Goal: Transaction & Acquisition: Book appointment/travel/reservation

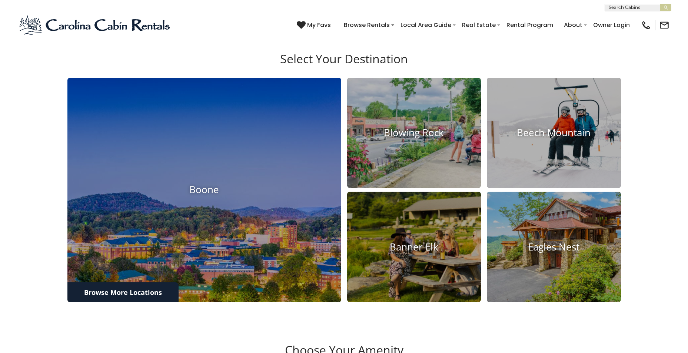
scroll to position [320, 0]
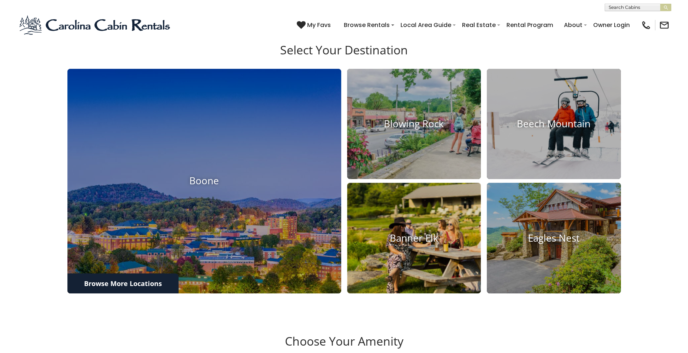
click at [394, 244] on h4 "Banner Elk" at bounding box center [414, 238] width 134 height 11
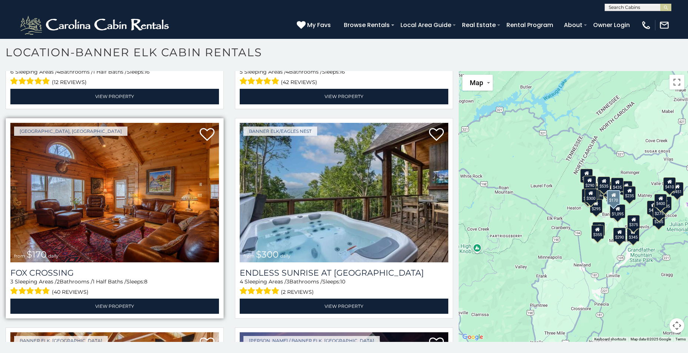
scroll to position [1637, 0]
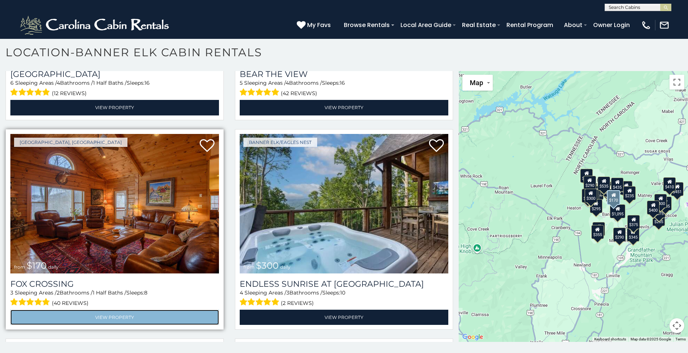
click at [109, 310] on link "View Property" at bounding box center [114, 317] width 209 height 15
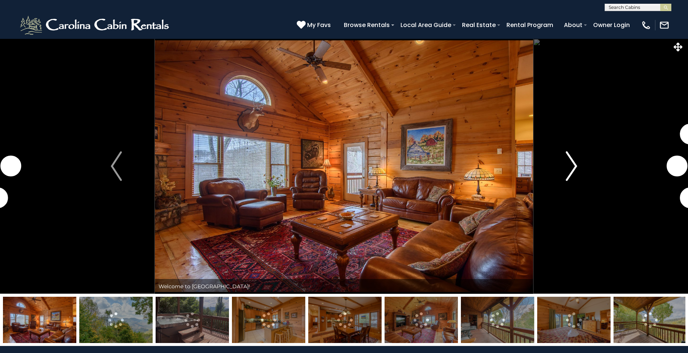
click at [574, 166] on img "Next" at bounding box center [571, 166] width 11 height 30
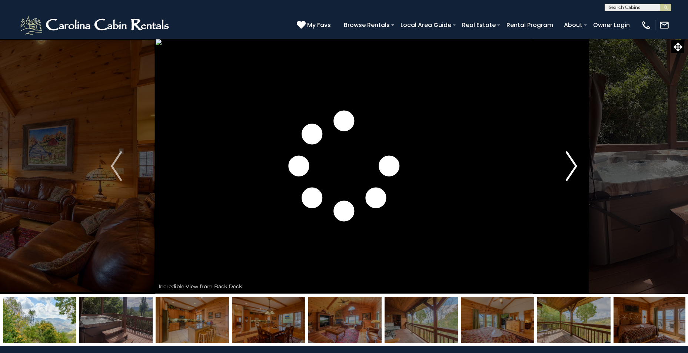
click at [574, 166] on img "Next" at bounding box center [571, 166] width 11 height 30
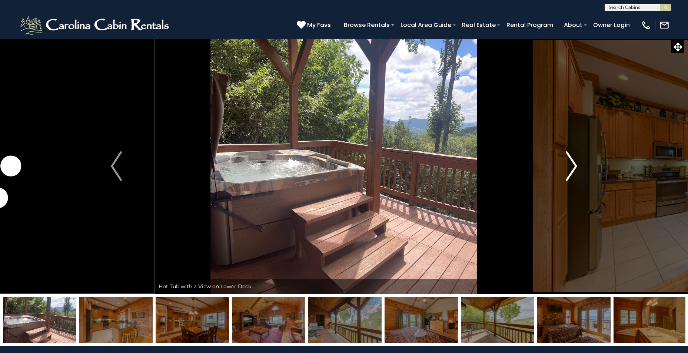
click at [574, 166] on img "Next" at bounding box center [571, 166] width 11 height 30
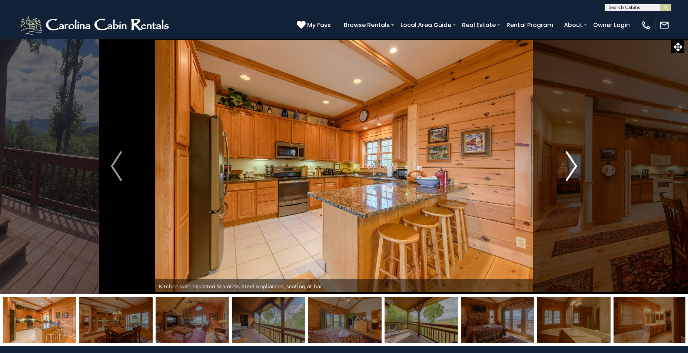
click at [574, 166] on img "Next" at bounding box center [571, 166] width 11 height 30
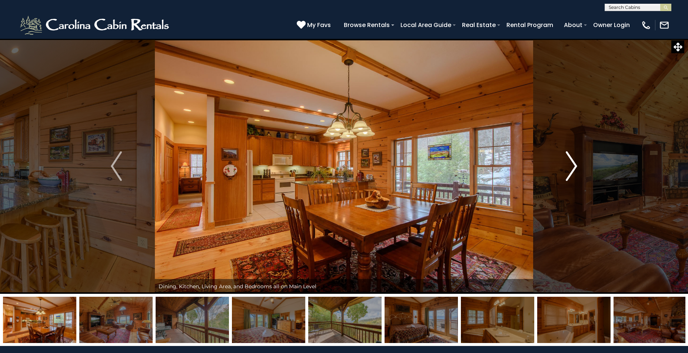
click at [574, 166] on img "Next" at bounding box center [571, 166] width 11 height 30
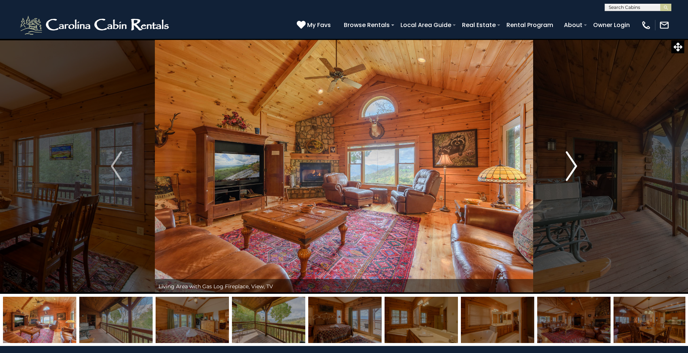
click at [574, 167] on img "Next" at bounding box center [571, 166] width 11 height 30
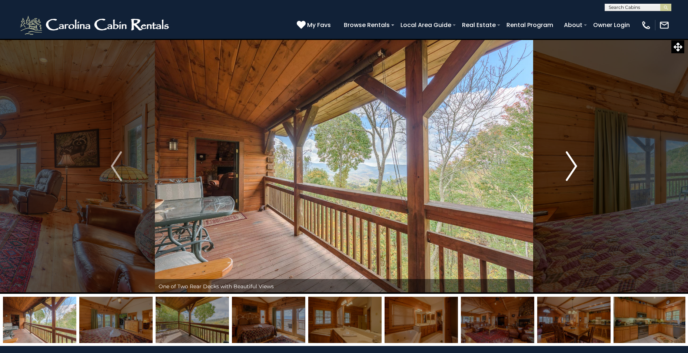
click at [574, 167] on img "Next" at bounding box center [571, 166] width 11 height 30
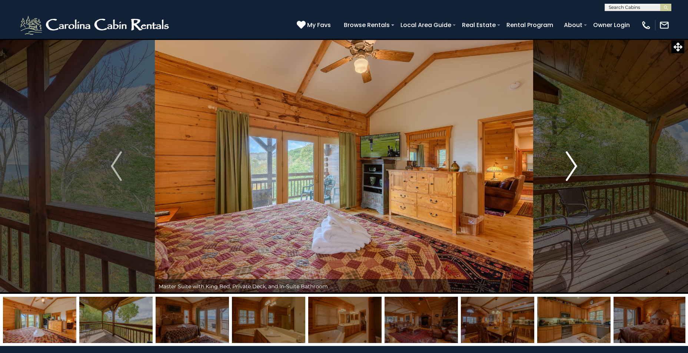
click at [574, 167] on img "Next" at bounding box center [571, 166] width 11 height 30
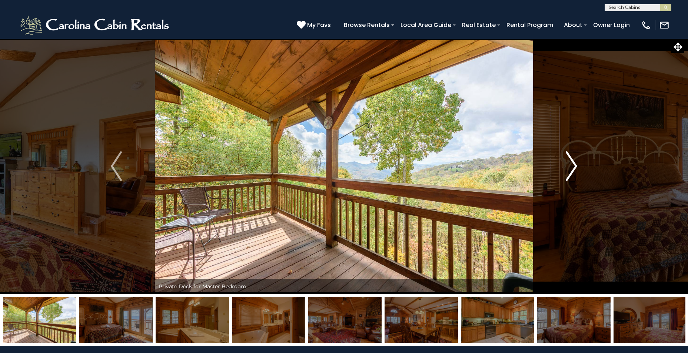
click at [574, 167] on img "Next" at bounding box center [571, 166] width 11 height 30
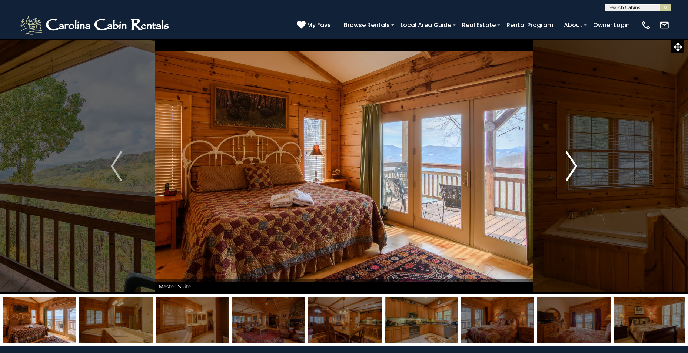
click at [574, 167] on img "Next" at bounding box center [571, 166] width 11 height 30
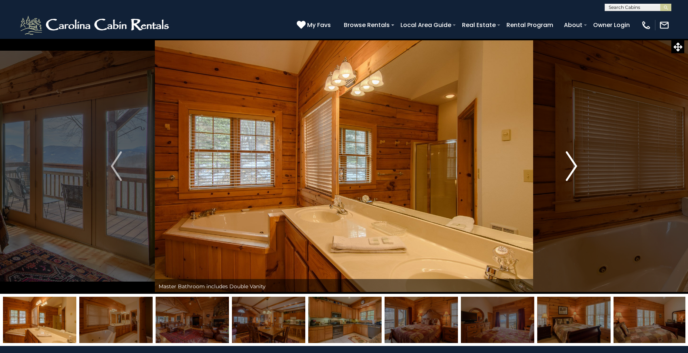
click at [574, 167] on img "Next" at bounding box center [571, 166] width 11 height 30
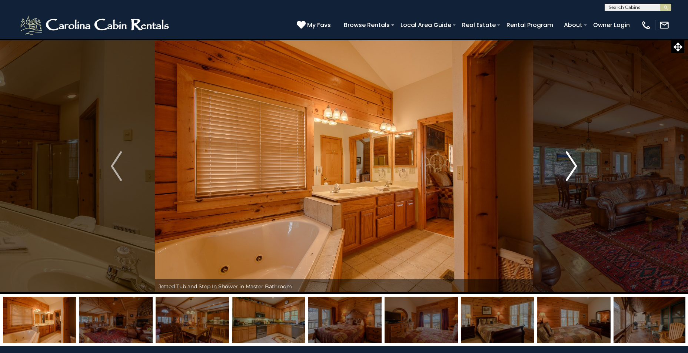
click at [574, 167] on img "Next" at bounding box center [571, 166] width 11 height 30
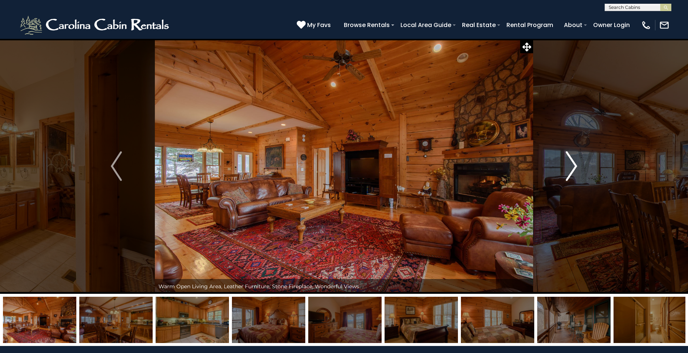
click at [574, 167] on img "Next" at bounding box center [571, 166] width 11 height 30
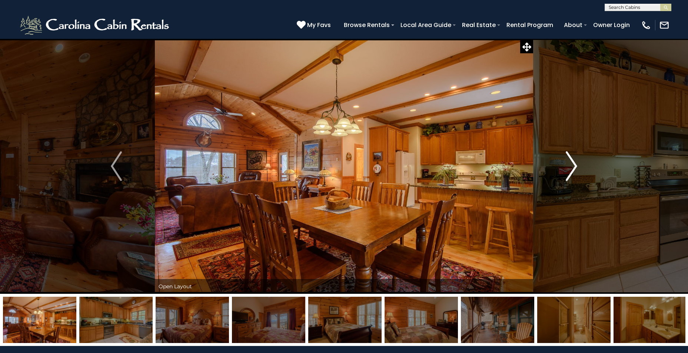
click at [574, 167] on img "Next" at bounding box center [571, 166] width 11 height 30
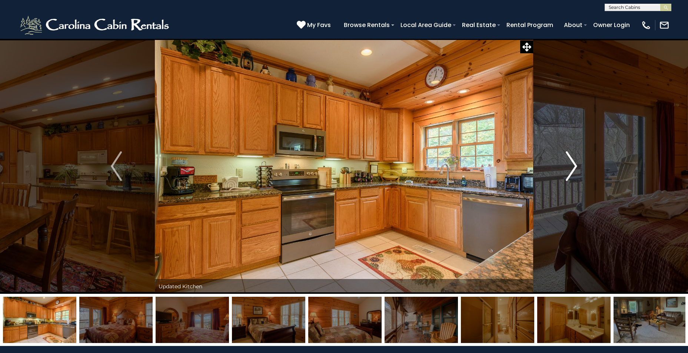
click at [574, 167] on img "Next" at bounding box center [571, 166] width 11 height 30
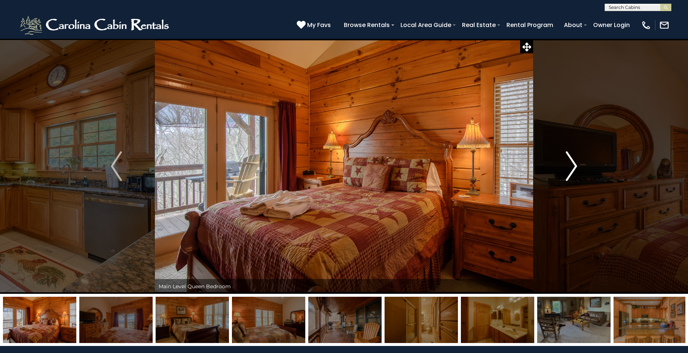
click at [574, 167] on img "Next" at bounding box center [571, 166] width 11 height 30
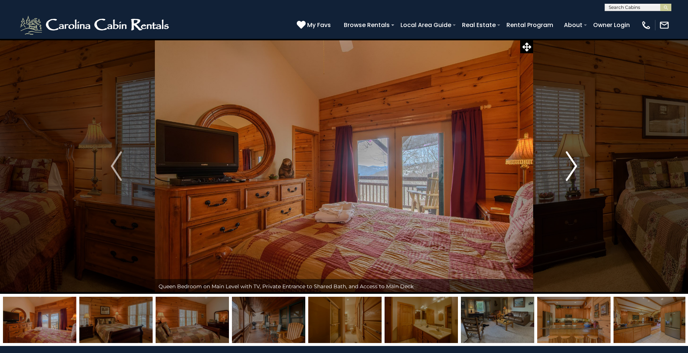
click at [574, 167] on img "Next" at bounding box center [571, 166] width 11 height 30
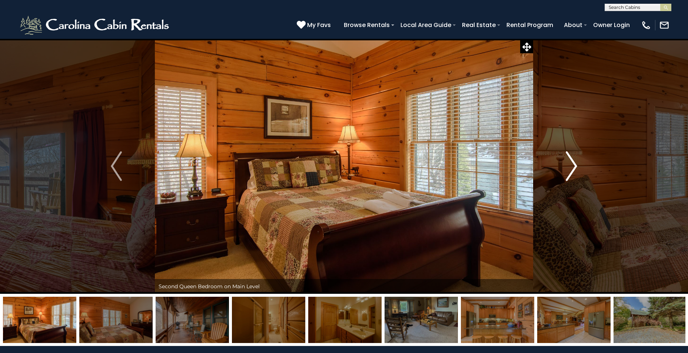
click at [574, 167] on img "Next" at bounding box center [571, 166] width 11 height 30
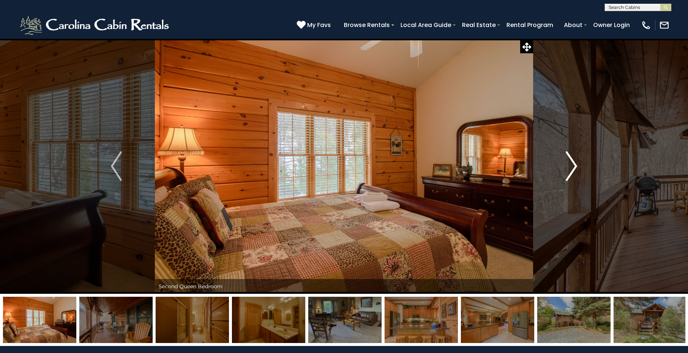
click at [574, 167] on img "Next" at bounding box center [571, 166] width 11 height 30
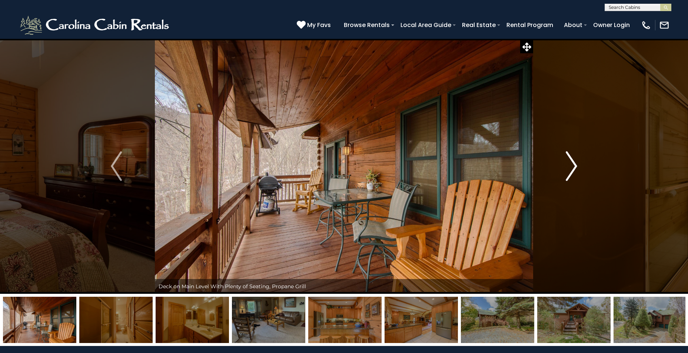
click at [574, 167] on img "Next" at bounding box center [571, 166] width 11 height 30
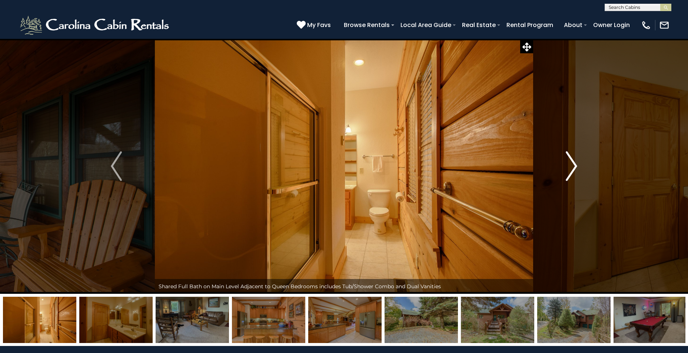
click at [574, 167] on img "Next" at bounding box center [571, 166] width 11 height 30
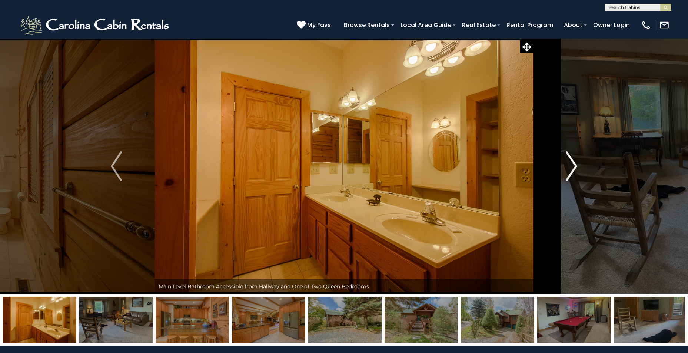
click at [574, 167] on img "Next" at bounding box center [571, 166] width 11 height 30
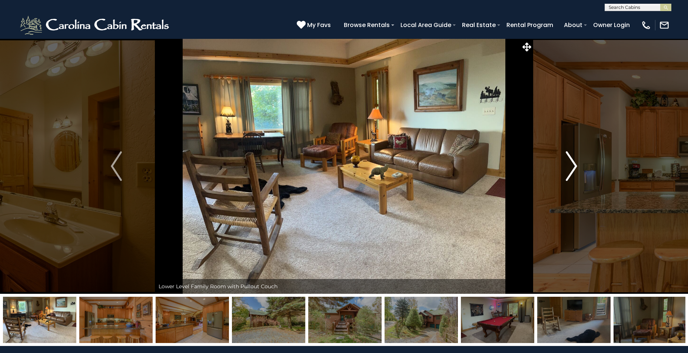
click at [570, 170] on img "Next" at bounding box center [571, 166] width 11 height 30
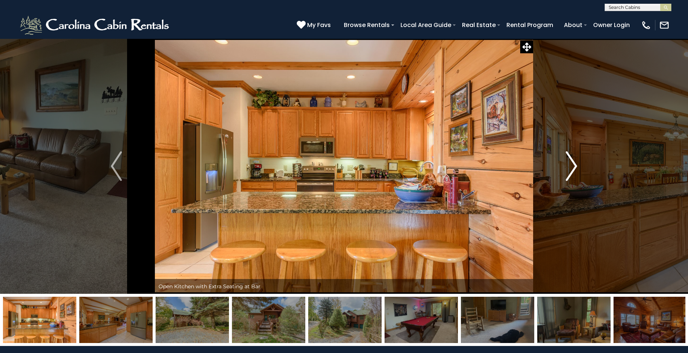
click at [568, 171] on img "Next" at bounding box center [571, 166] width 11 height 30
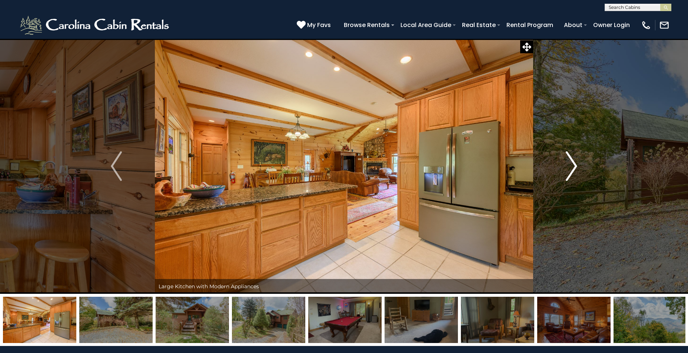
click at [568, 171] on img "Next" at bounding box center [571, 166] width 11 height 30
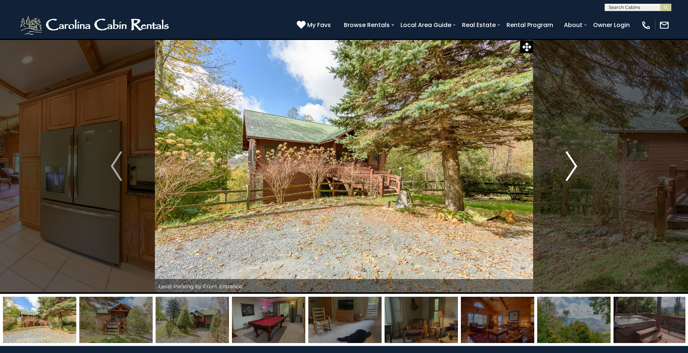
click at [568, 171] on img "Next" at bounding box center [571, 166] width 11 height 30
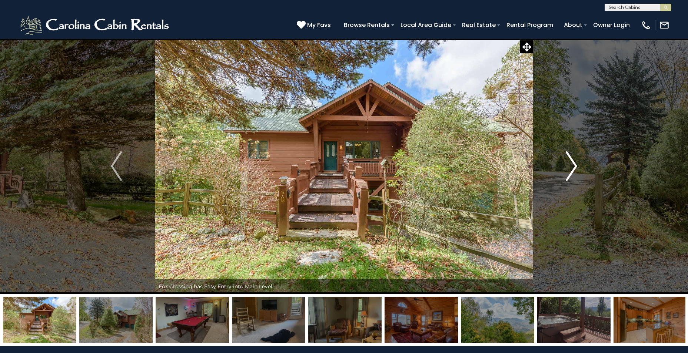
click at [568, 171] on img "Next" at bounding box center [571, 166] width 11 height 30
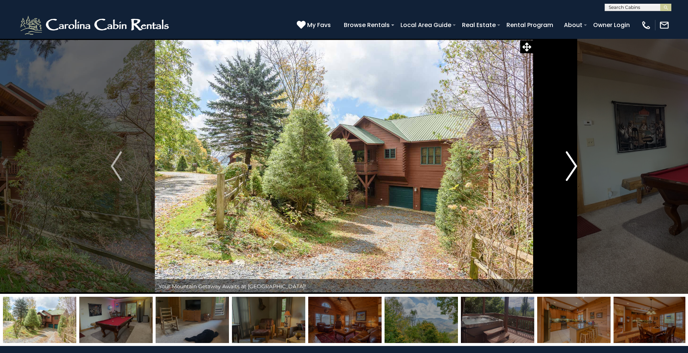
click at [568, 171] on img "Next" at bounding box center [571, 166] width 11 height 30
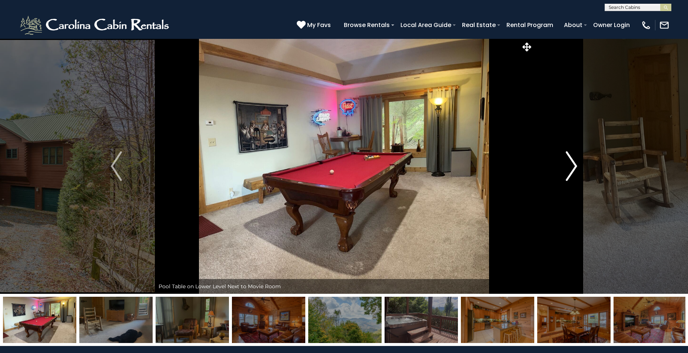
click at [568, 171] on img "Next" at bounding box center [571, 166] width 11 height 30
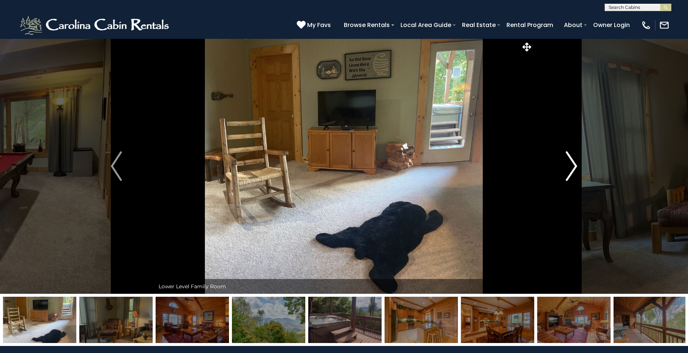
click at [568, 171] on img "Next" at bounding box center [571, 166] width 11 height 30
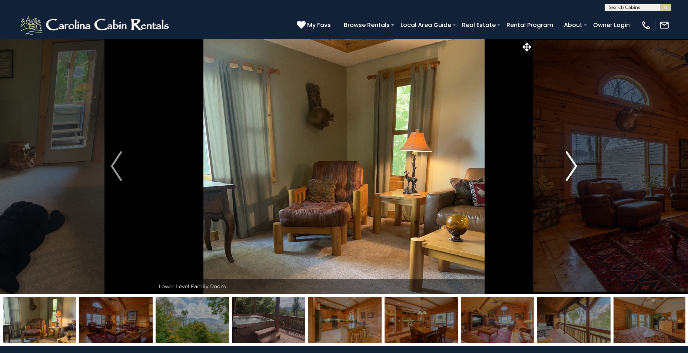
click at [568, 171] on img "Next" at bounding box center [571, 166] width 11 height 30
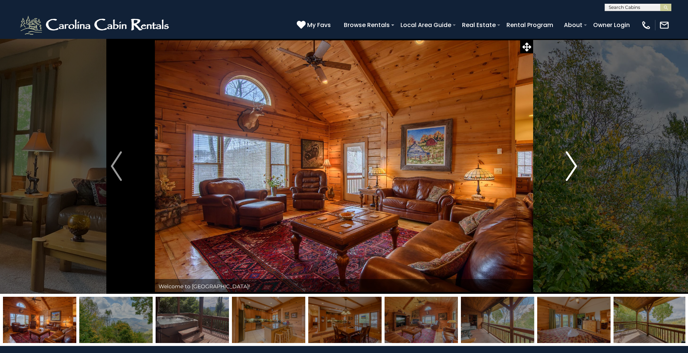
click at [568, 171] on img "Next" at bounding box center [571, 166] width 11 height 30
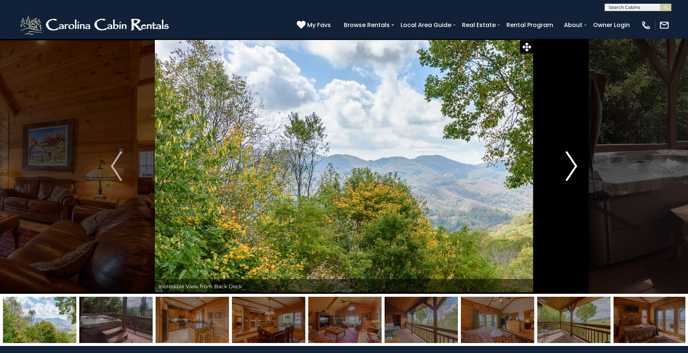
click at [568, 171] on img "Next" at bounding box center [571, 166] width 11 height 30
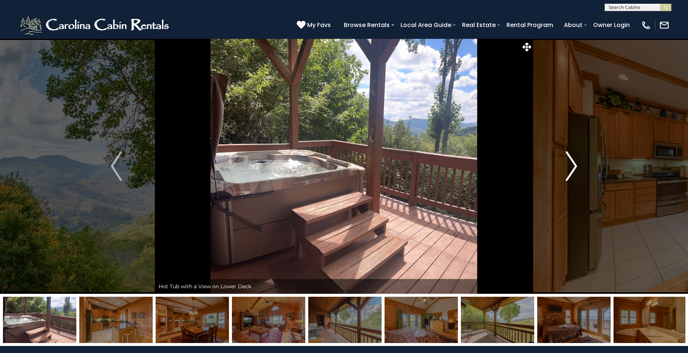
click at [568, 171] on img "Next" at bounding box center [571, 166] width 11 height 30
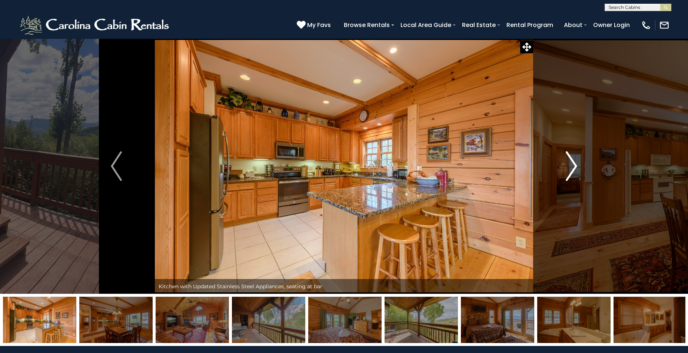
click at [568, 171] on img "Next" at bounding box center [571, 166] width 11 height 30
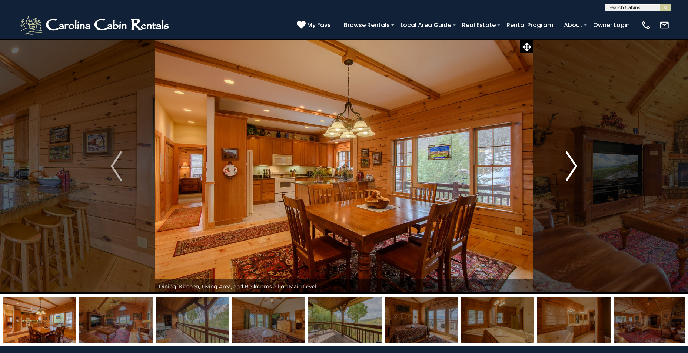
click at [568, 171] on img "Next" at bounding box center [571, 166] width 11 height 30
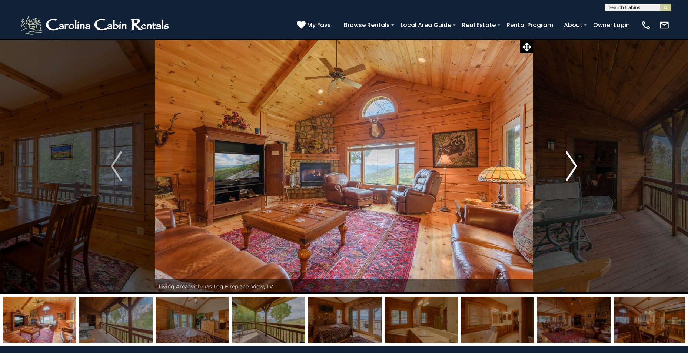
click at [568, 171] on img "Next" at bounding box center [571, 166] width 11 height 30
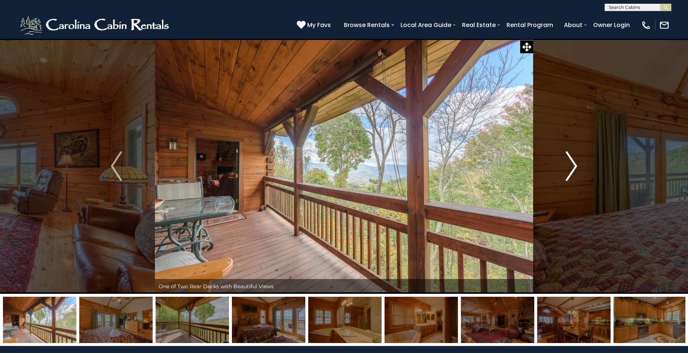
click at [568, 171] on img "Next" at bounding box center [571, 166] width 11 height 30
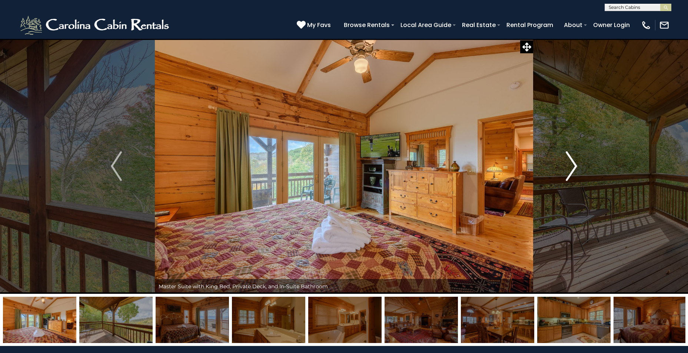
click at [568, 171] on img "Next" at bounding box center [571, 166] width 11 height 30
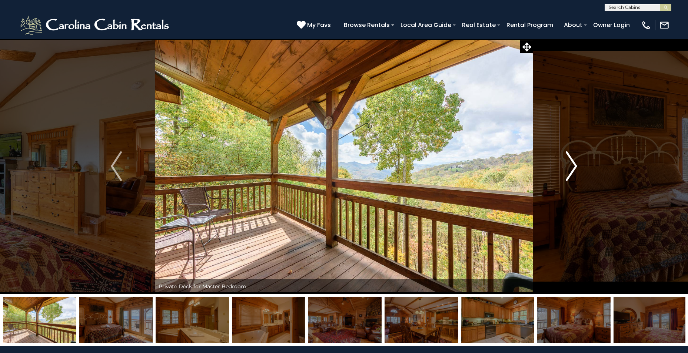
click at [568, 171] on img "Next" at bounding box center [571, 166] width 11 height 30
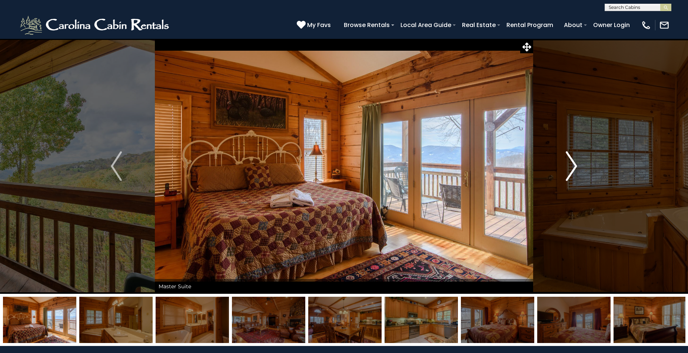
click at [568, 171] on img "Next" at bounding box center [571, 166] width 11 height 30
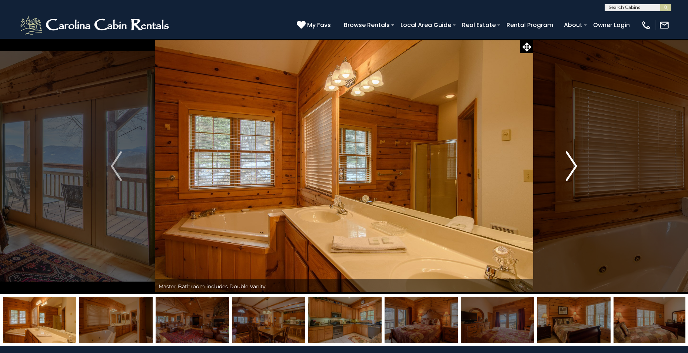
click at [568, 171] on img "Next" at bounding box center [571, 166] width 11 height 30
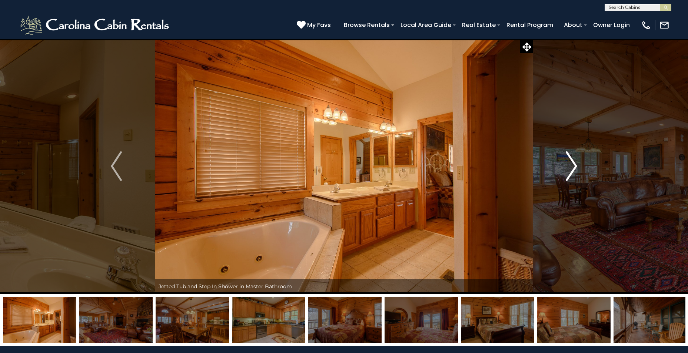
click at [568, 171] on img "Next" at bounding box center [571, 166] width 11 height 30
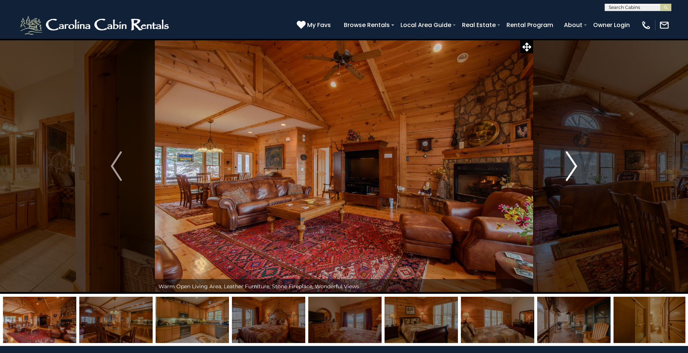
click at [568, 171] on img "Next" at bounding box center [571, 166] width 11 height 30
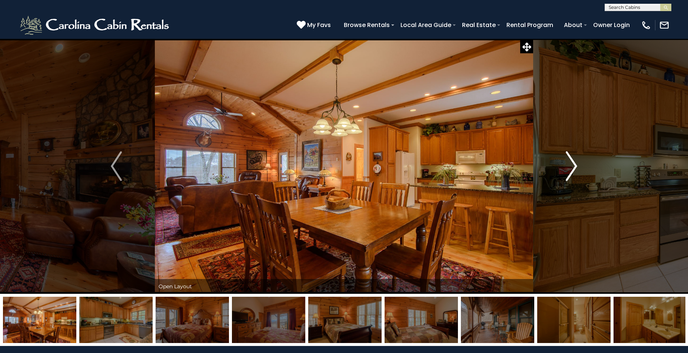
click at [568, 171] on img "Next" at bounding box center [571, 166] width 11 height 30
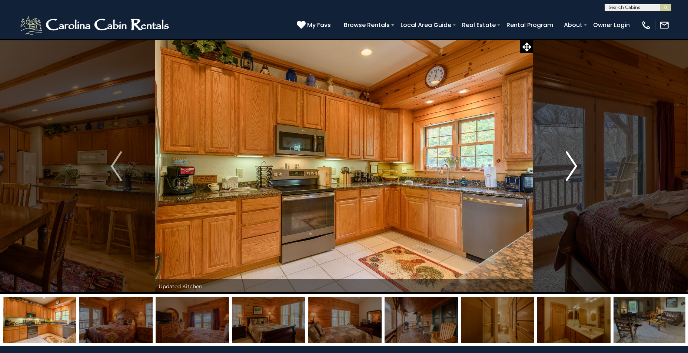
click at [568, 171] on img "Next" at bounding box center [571, 166] width 11 height 30
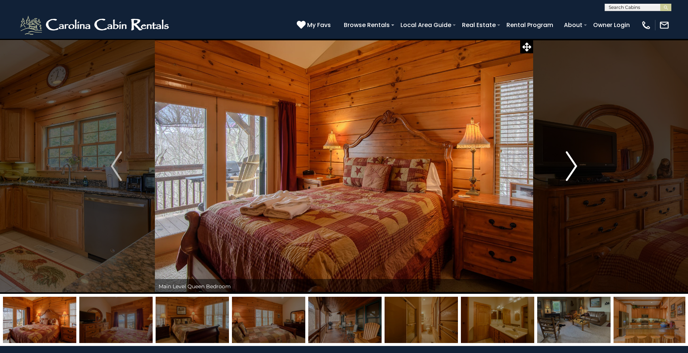
click at [568, 171] on img "Next" at bounding box center [571, 166] width 11 height 30
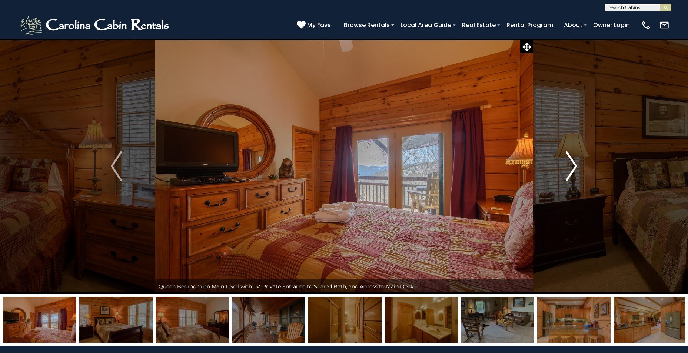
click at [568, 171] on img "Next" at bounding box center [571, 166] width 11 height 30
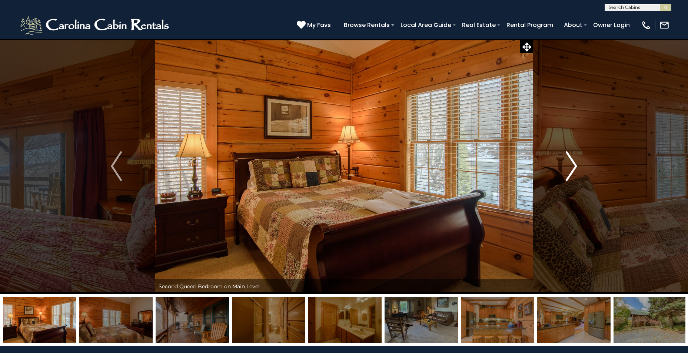
click at [568, 171] on img "Next" at bounding box center [571, 166] width 11 height 30
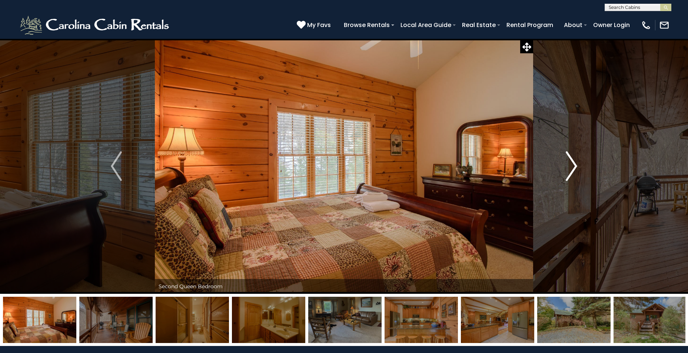
click at [568, 171] on img "Next" at bounding box center [571, 166] width 11 height 30
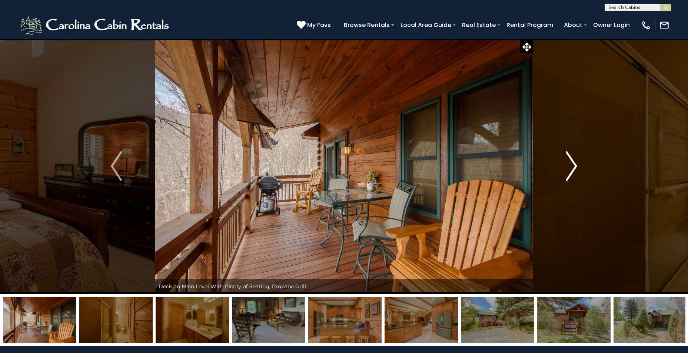
click at [568, 171] on img "Next" at bounding box center [571, 166] width 11 height 30
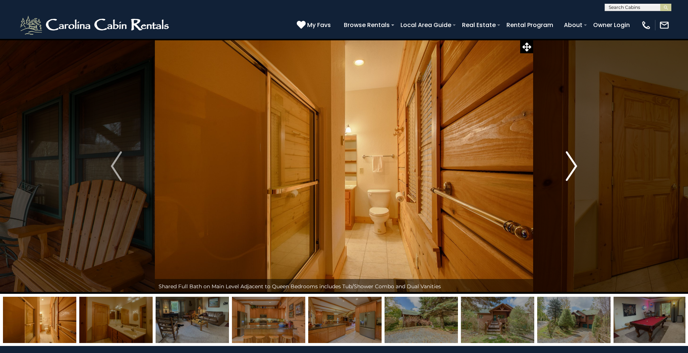
click at [568, 171] on img "Next" at bounding box center [571, 166] width 11 height 30
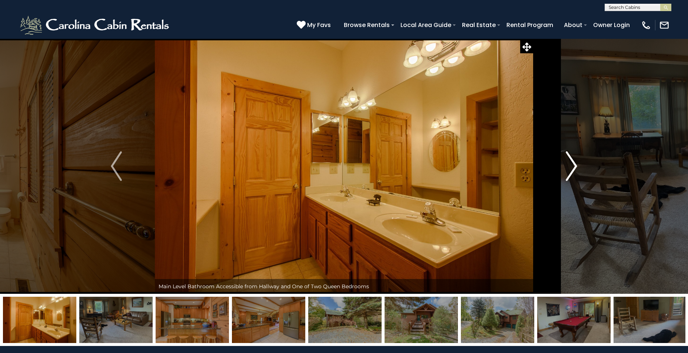
click at [568, 171] on img "Next" at bounding box center [571, 166] width 11 height 30
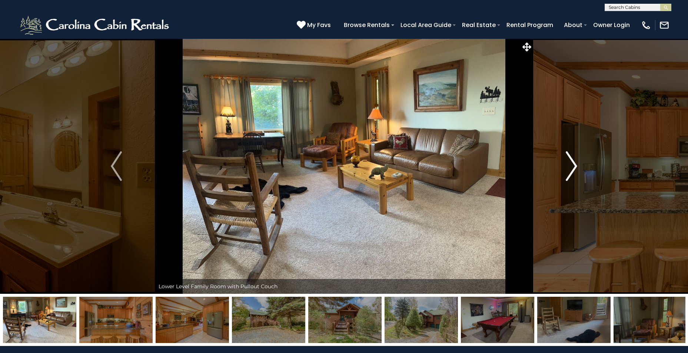
click at [568, 171] on img "Next" at bounding box center [571, 166] width 11 height 30
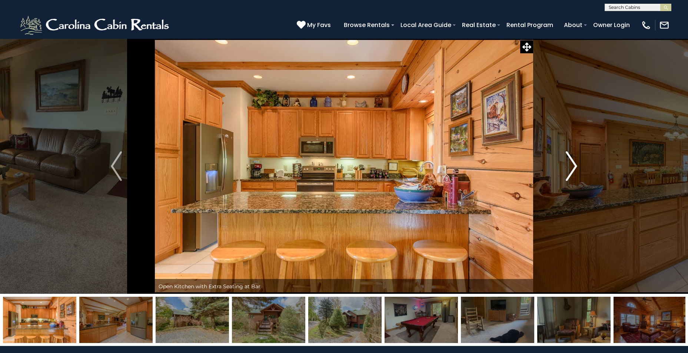
click at [568, 171] on img "Next" at bounding box center [571, 166] width 11 height 30
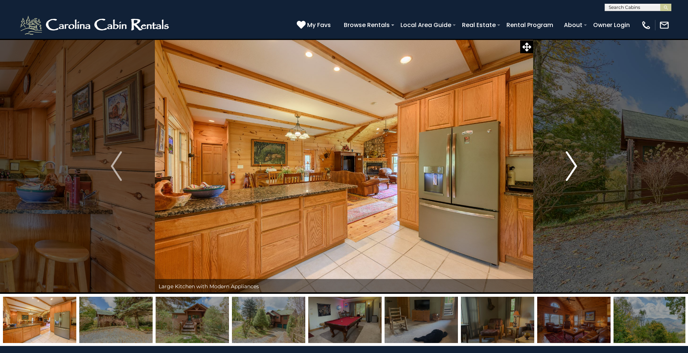
click at [568, 171] on img "Next" at bounding box center [571, 166] width 11 height 30
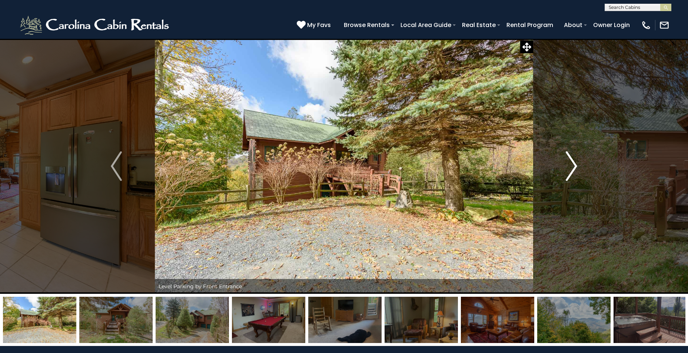
click at [568, 171] on img "Next" at bounding box center [571, 166] width 11 height 30
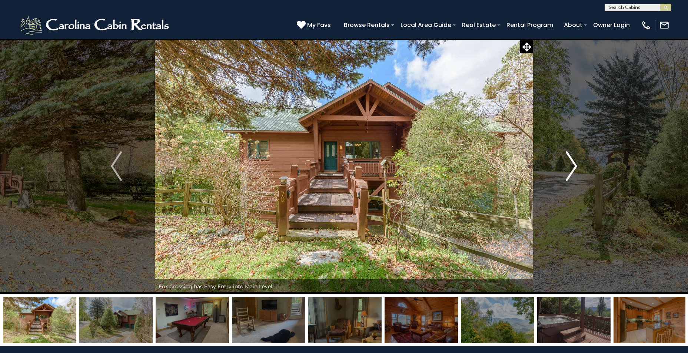
click at [568, 171] on img "Next" at bounding box center [571, 166] width 11 height 30
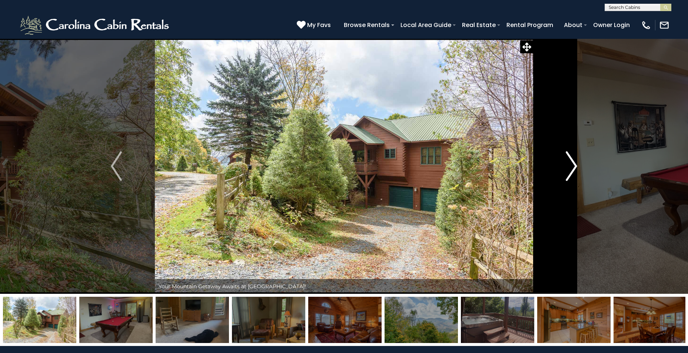
click at [568, 171] on img "Next" at bounding box center [571, 166] width 11 height 30
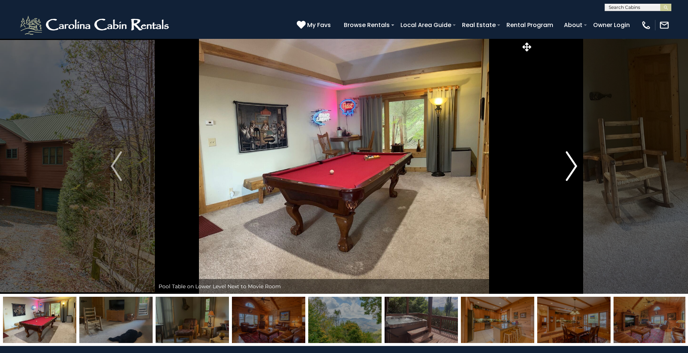
click at [568, 171] on img "Next" at bounding box center [571, 166] width 11 height 30
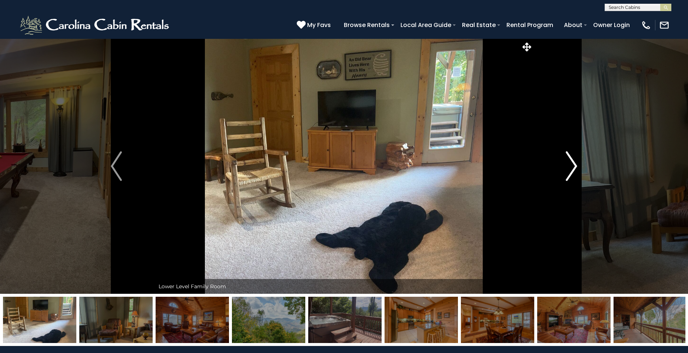
click at [568, 171] on img "Next" at bounding box center [571, 166] width 11 height 30
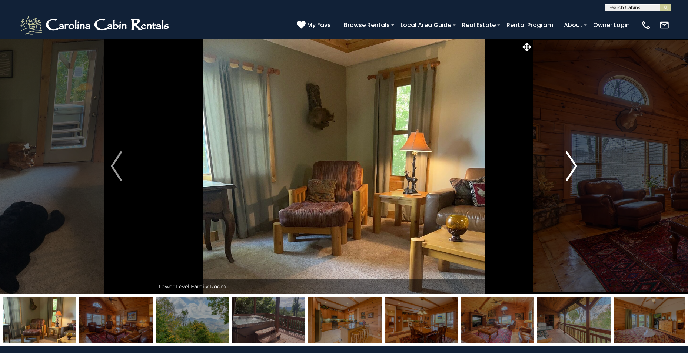
click at [567, 171] on img "Next" at bounding box center [571, 166] width 11 height 30
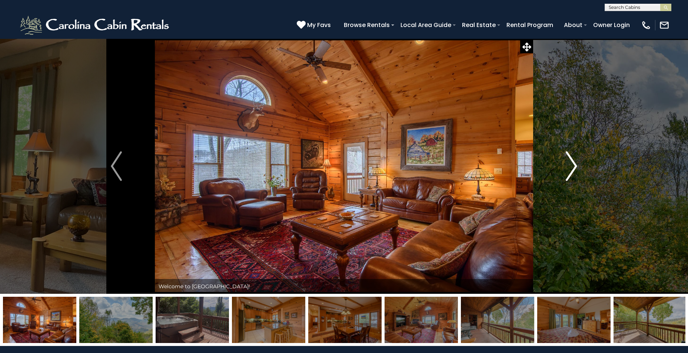
click at [567, 171] on img "Next" at bounding box center [571, 166] width 11 height 30
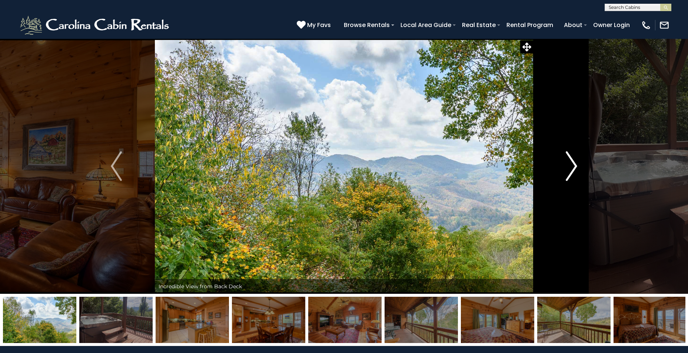
click at [567, 171] on img "Next" at bounding box center [571, 166] width 11 height 30
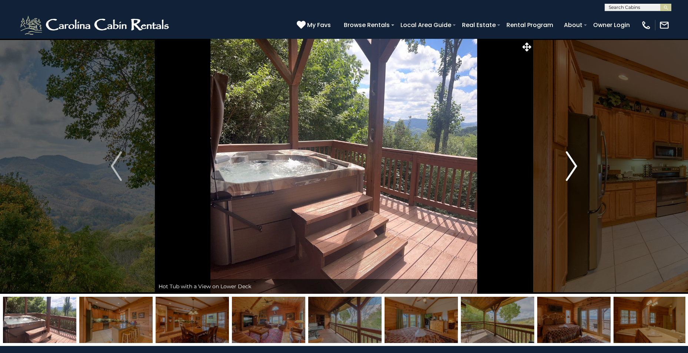
click at [567, 171] on img "Next" at bounding box center [571, 166] width 11 height 30
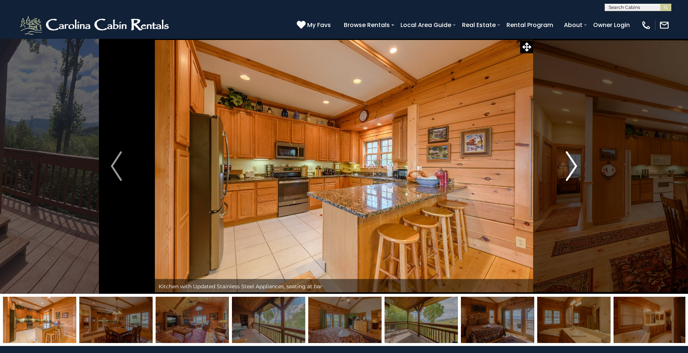
click at [567, 171] on img "Next" at bounding box center [571, 166] width 11 height 30
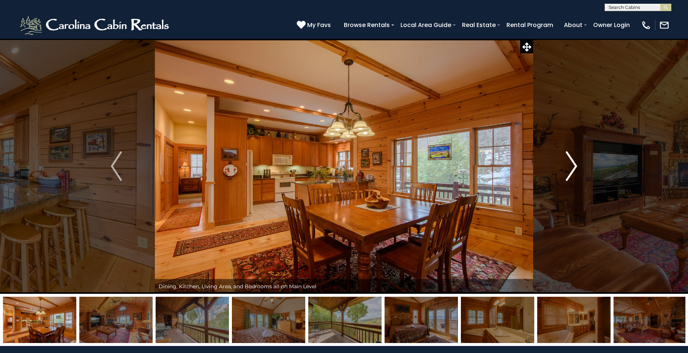
click at [567, 171] on img "Next" at bounding box center [571, 166] width 11 height 30
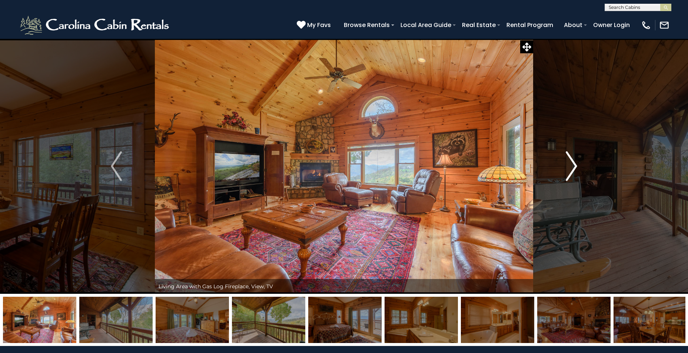
click at [567, 173] on img "Next" at bounding box center [571, 166] width 11 height 30
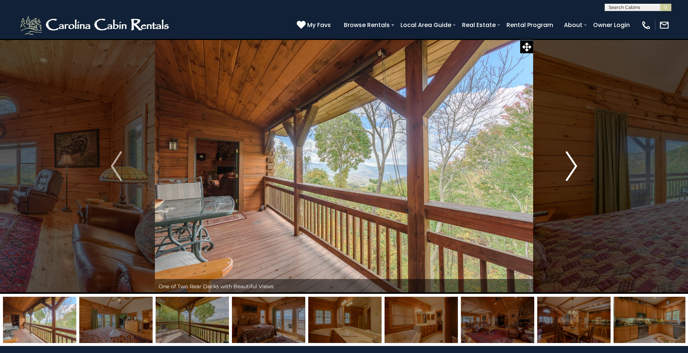
click at [567, 173] on img "Next" at bounding box center [571, 166] width 11 height 30
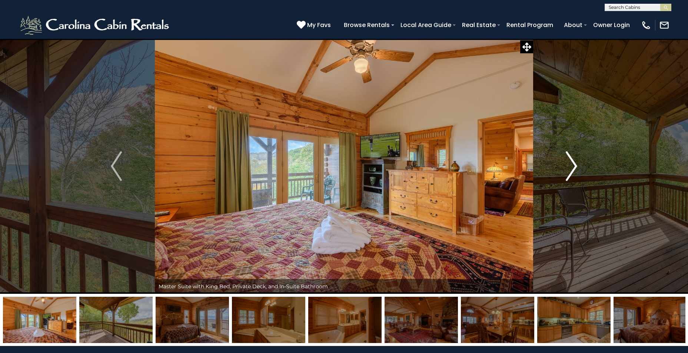
click at [567, 173] on img "Next" at bounding box center [571, 166] width 11 height 30
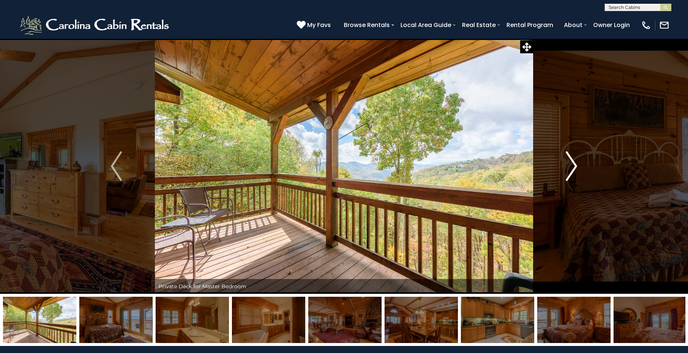
click at [567, 173] on img "Next" at bounding box center [571, 166] width 11 height 30
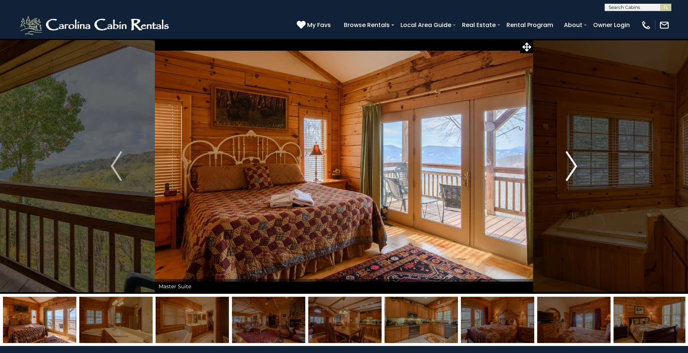
click at [567, 173] on img "Next" at bounding box center [571, 166] width 11 height 30
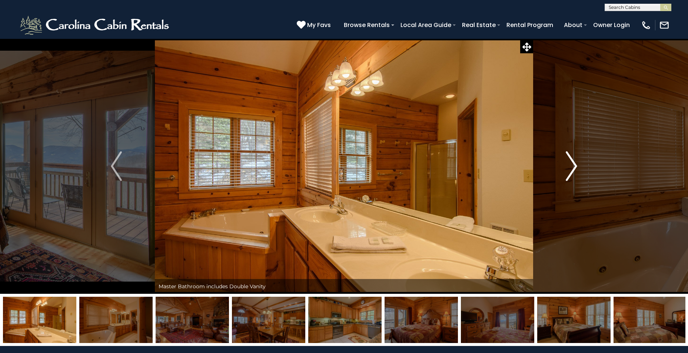
click at [567, 173] on img "Next" at bounding box center [571, 166] width 11 height 30
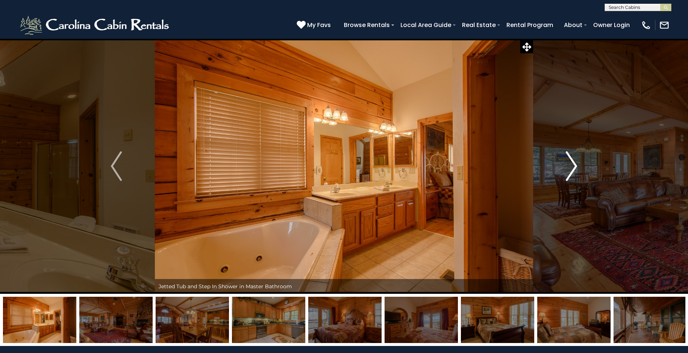
click at [567, 173] on img "Next" at bounding box center [571, 166] width 11 height 30
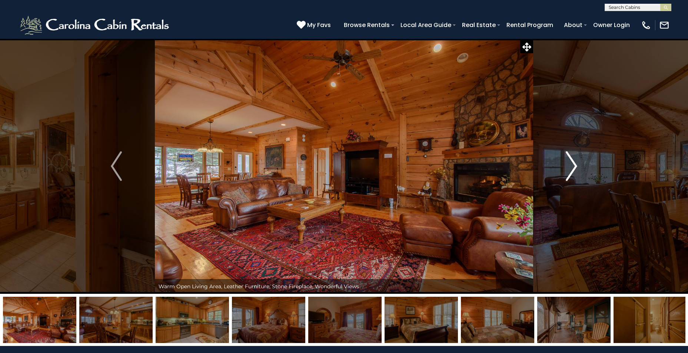
click at [567, 173] on img "Next" at bounding box center [571, 166] width 11 height 30
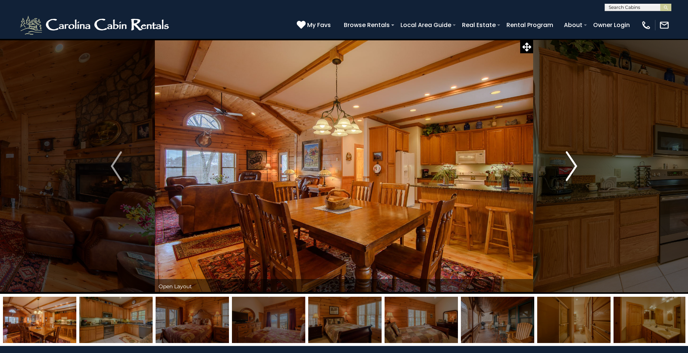
click at [567, 173] on img "Next" at bounding box center [571, 166] width 11 height 30
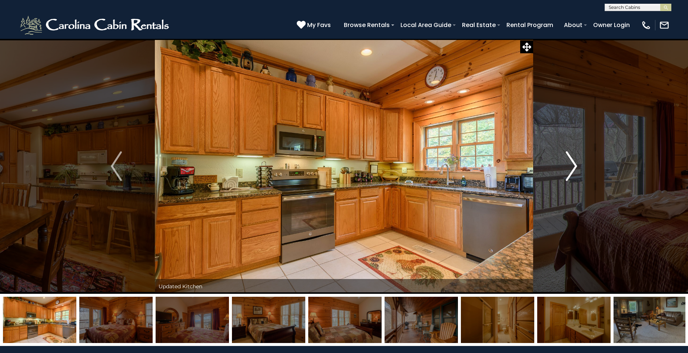
click at [567, 173] on img "Next" at bounding box center [571, 166] width 11 height 30
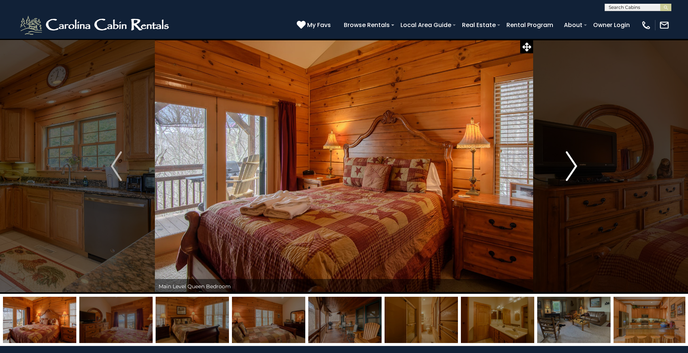
click at [567, 173] on img "Next" at bounding box center [571, 166] width 11 height 30
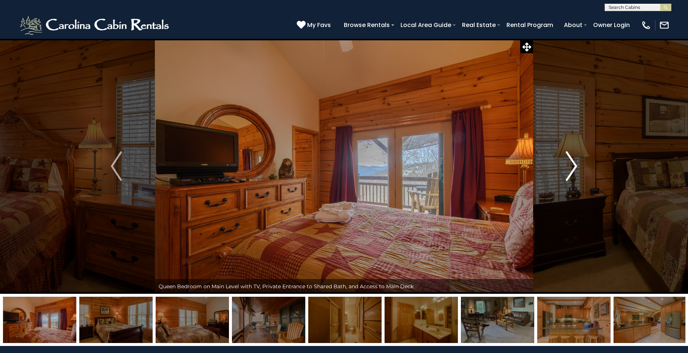
click at [567, 172] on img "Next" at bounding box center [571, 166] width 11 height 30
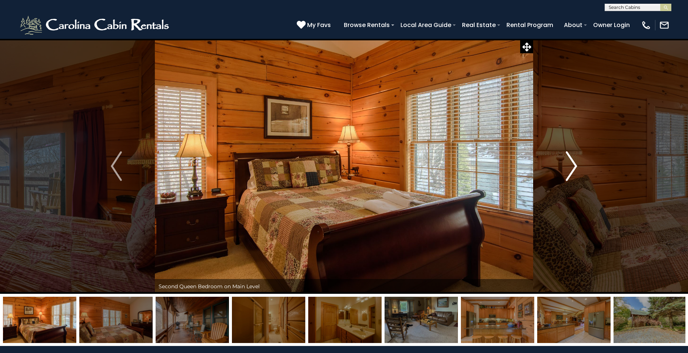
click at [567, 172] on img "Next" at bounding box center [571, 166] width 11 height 30
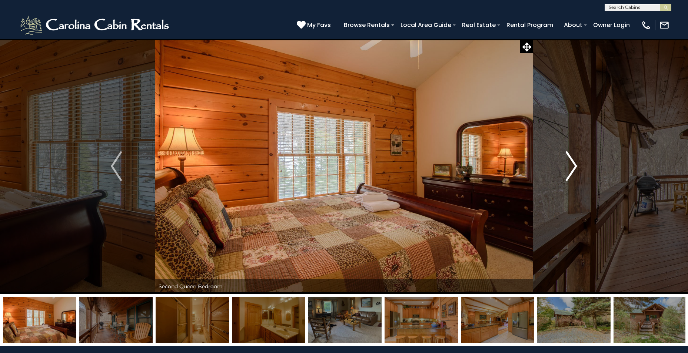
click at [567, 172] on img "Next" at bounding box center [571, 166] width 11 height 30
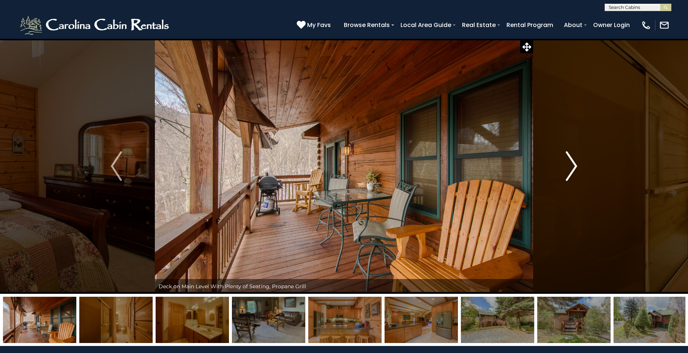
click at [567, 172] on img "Next" at bounding box center [571, 166] width 11 height 30
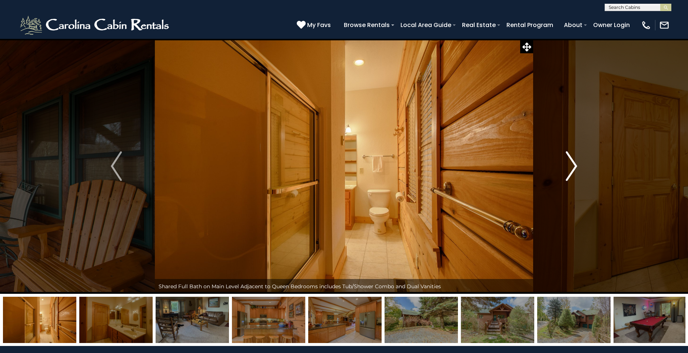
click at [567, 172] on img "Next" at bounding box center [571, 166] width 11 height 30
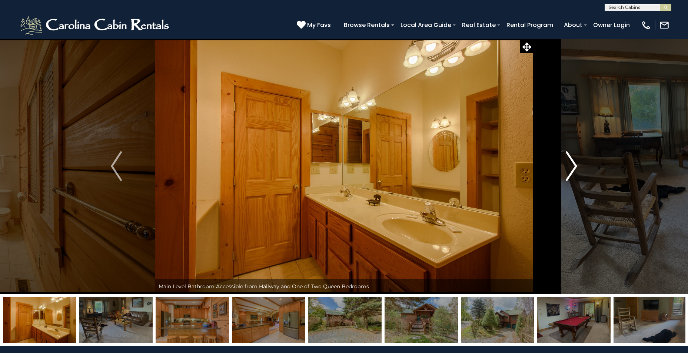
click at [567, 172] on img "Next" at bounding box center [571, 166] width 11 height 30
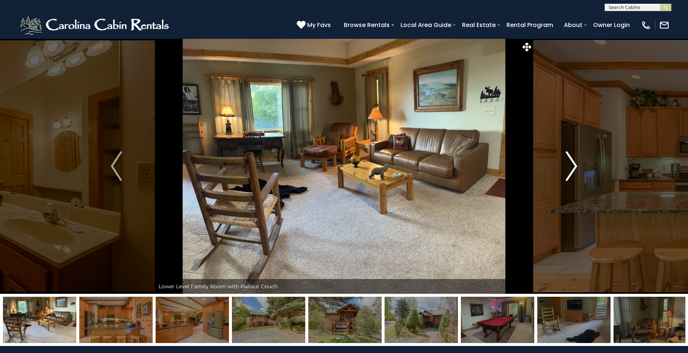
click at [567, 172] on img "Next" at bounding box center [571, 166] width 11 height 30
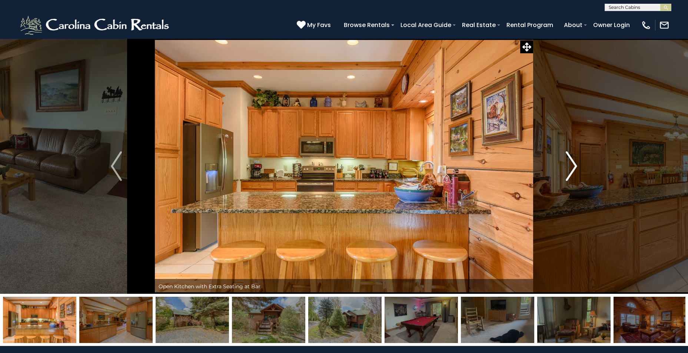
click at [567, 172] on img "Next" at bounding box center [571, 166] width 11 height 30
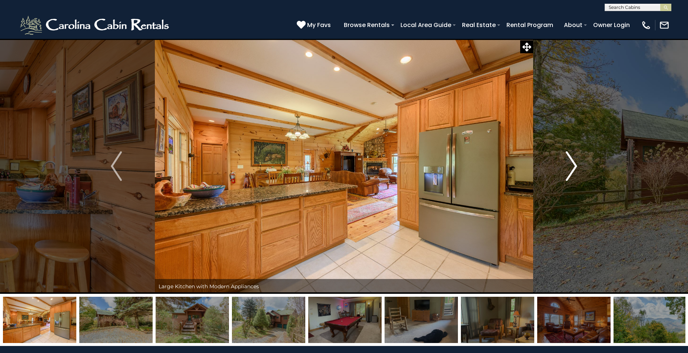
click at [567, 172] on img "Next" at bounding box center [571, 166] width 11 height 30
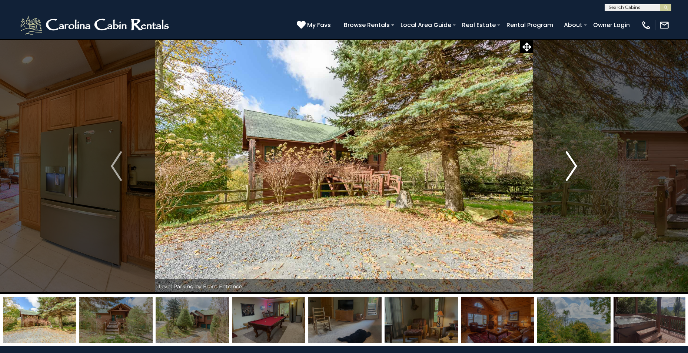
click at [567, 172] on img "Next" at bounding box center [571, 166] width 11 height 30
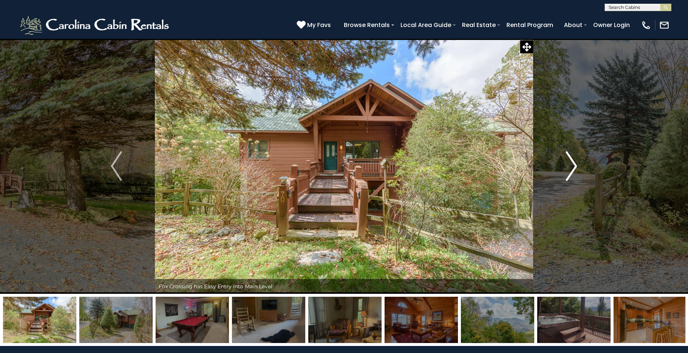
click at [567, 172] on img "Next" at bounding box center [571, 166] width 11 height 30
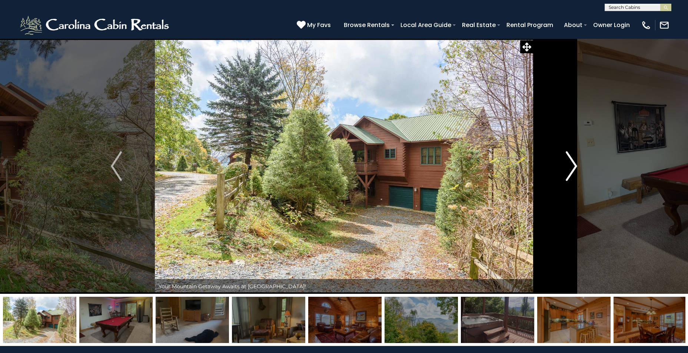
click at [567, 172] on img "Next" at bounding box center [571, 166] width 11 height 30
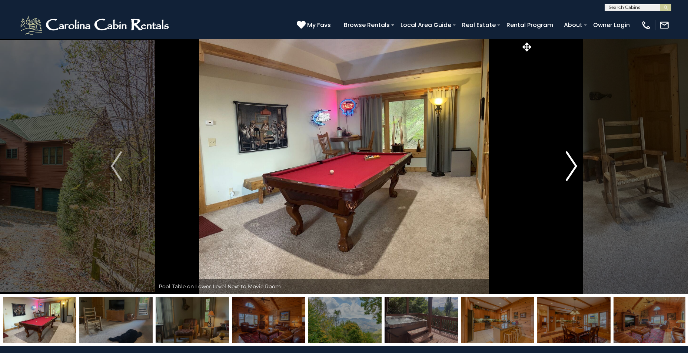
click at [567, 172] on img "Next" at bounding box center [571, 166] width 11 height 30
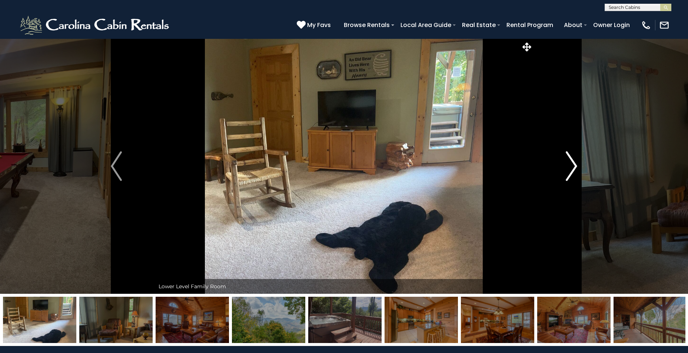
click at [567, 172] on img "Next" at bounding box center [571, 166] width 11 height 30
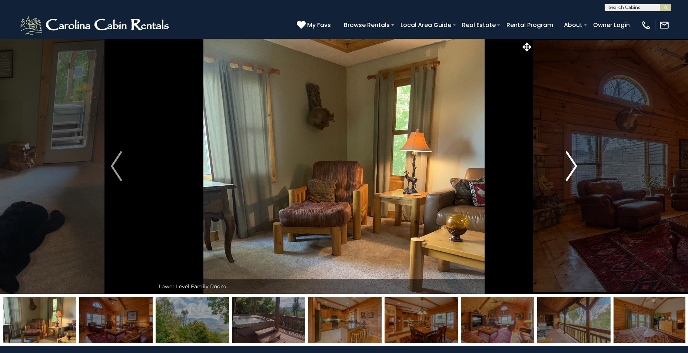
click at [567, 172] on img "Next" at bounding box center [571, 166] width 11 height 30
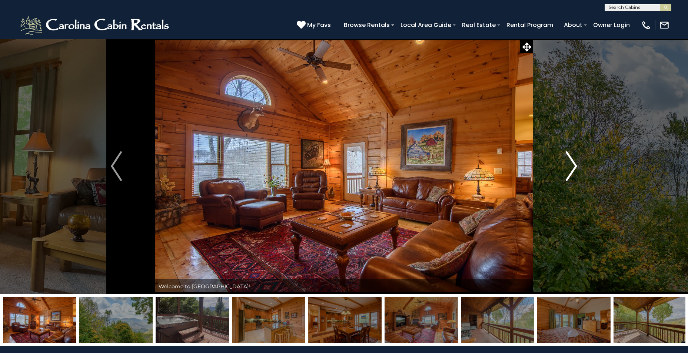
click at [567, 172] on img "Next" at bounding box center [571, 166] width 11 height 30
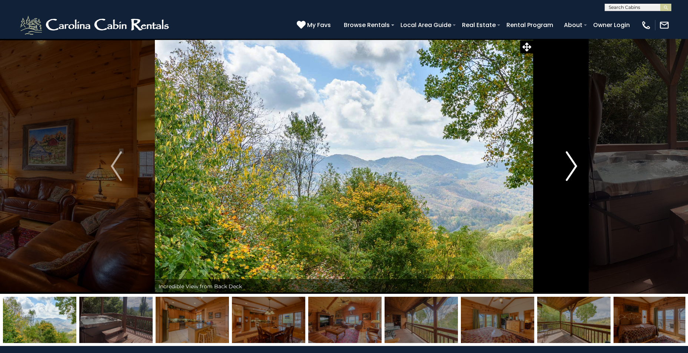
click at [567, 172] on img "Next" at bounding box center [571, 166] width 11 height 30
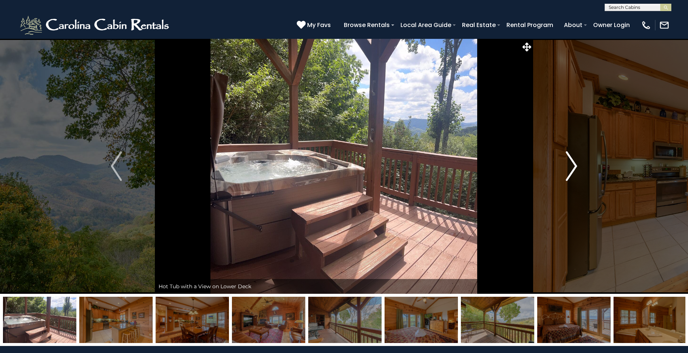
click at [567, 172] on img "Next" at bounding box center [571, 166] width 11 height 30
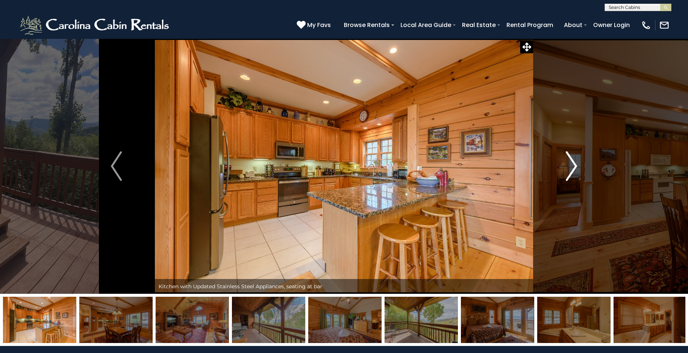
click at [567, 172] on img "Next" at bounding box center [571, 166] width 11 height 30
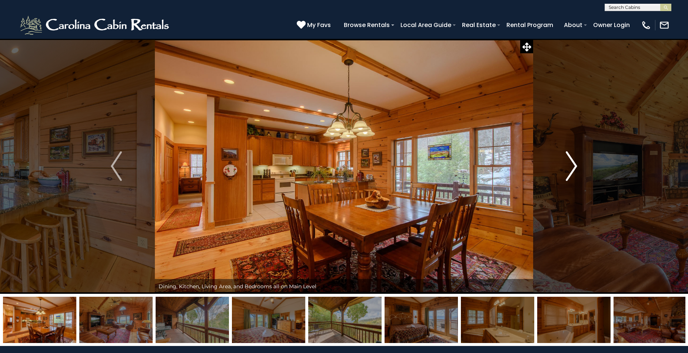
click at [567, 172] on img "Next" at bounding box center [571, 166] width 11 height 30
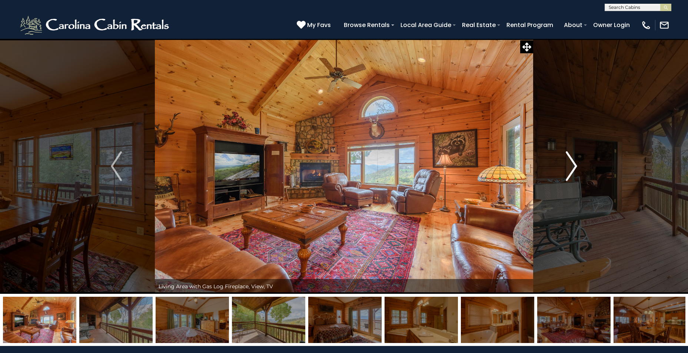
click at [567, 172] on img "Next" at bounding box center [571, 166] width 11 height 30
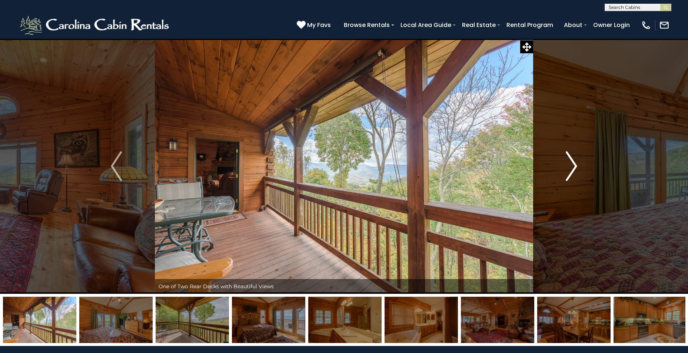
click at [567, 172] on img "Next" at bounding box center [571, 166] width 11 height 30
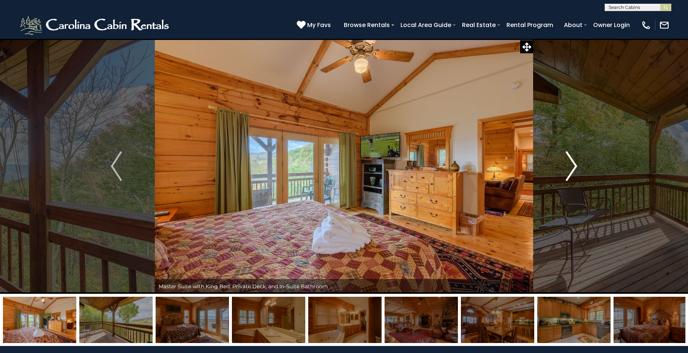
click at [567, 172] on img "Next" at bounding box center [571, 166] width 11 height 30
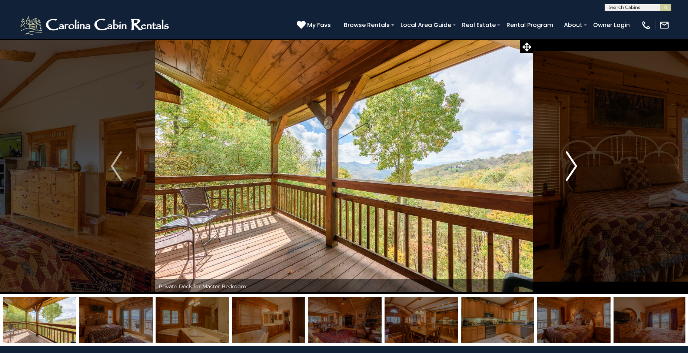
click at [567, 172] on img "Next" at bounding box center [571, 166] width 11 height 30
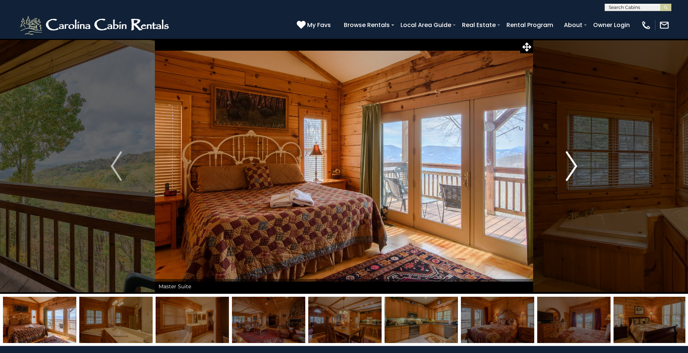
click at [567, 172] on img "Next" at bounding box center [571, 166] width 11 height 30
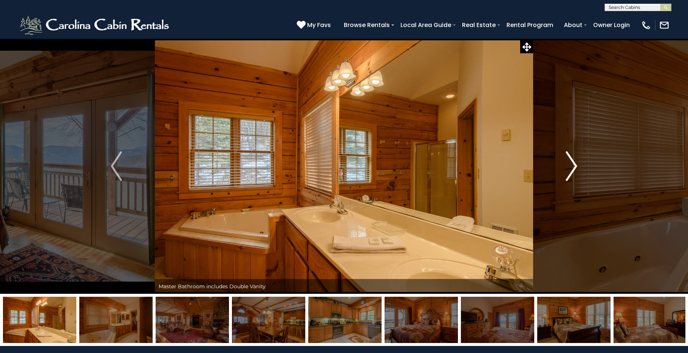
click at [567, 172] on img "Next" at bounding box center [571, 166] width 11 height 30
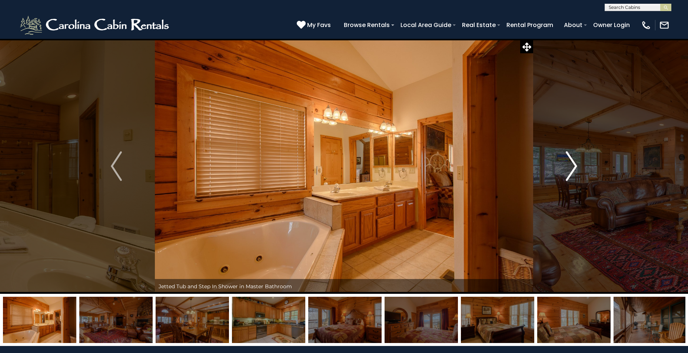
click at [567, 172] on img "Next" at bounding box center [571, 166] width 11 height 30
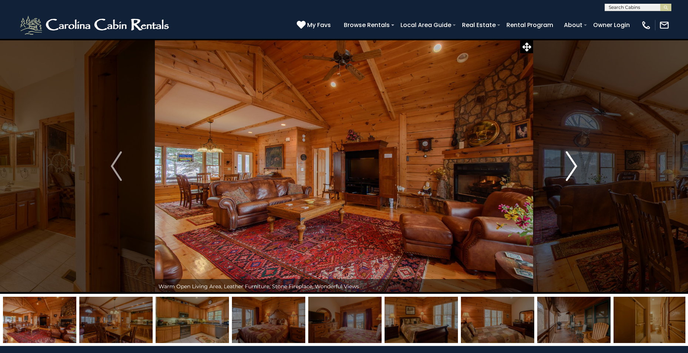
click at [567, 172] on img "Next" at bounding box center [571, 166] width 11 height 30
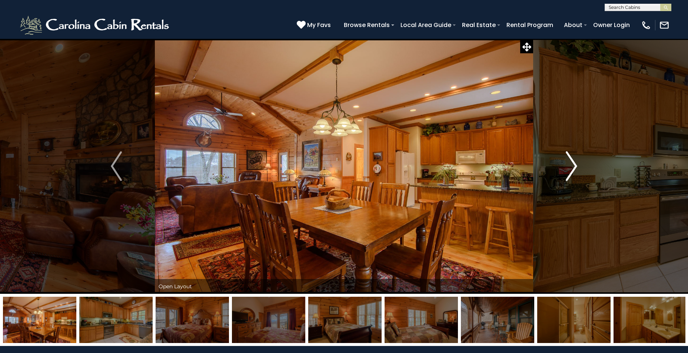
click at [567, 172] on img "Next" at bounding box center [571, 166] width 11 height 30
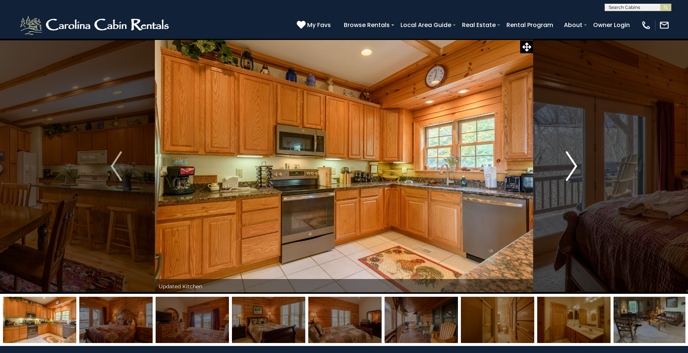
click at [567, 172] on img "Next" at bounding box center [571, 166] width 11 height 30
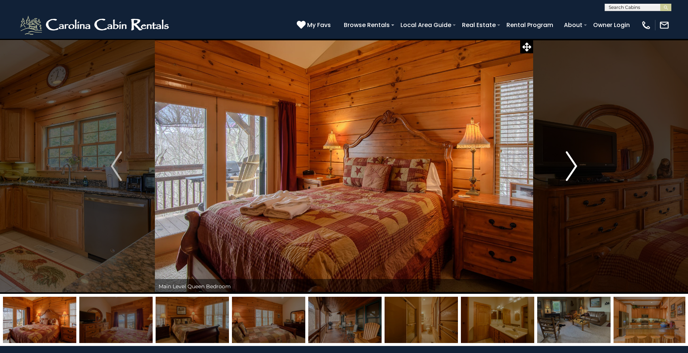
click at [567, 172] on img "Next" at bounding box center [571, 166] width 11 height 30
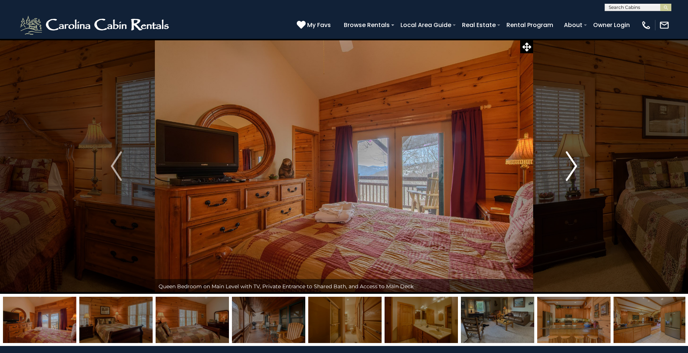
click at [566, 172] on img "Next" at bounding box center [571, 166] width 11 height 30
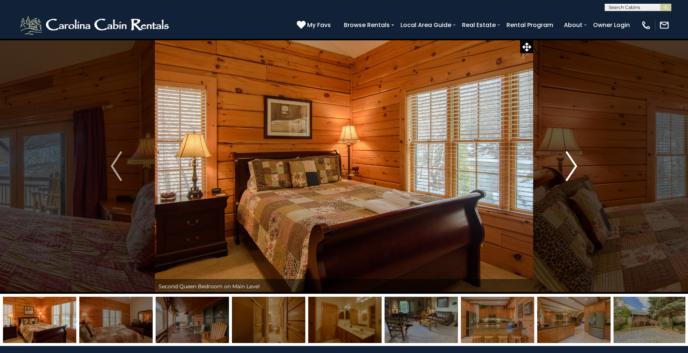
click at [566, 172] on img "Next" at bounding box center [571, 166] width 11 height 30
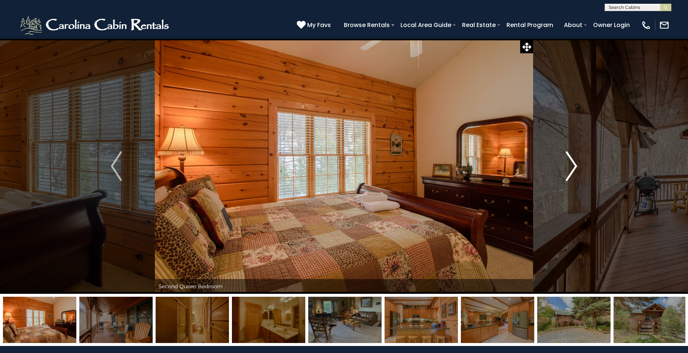
click at [566, 172] on img "Next" at bounding box center [571, 166] width 11 height 30
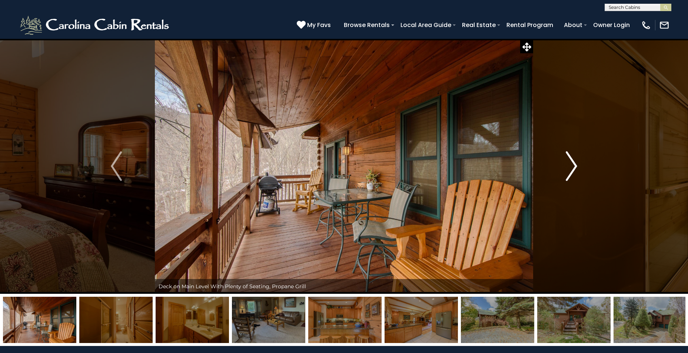
click at [566, 172] on img "Next" at bounding box center [571, 166] width 11 height 30
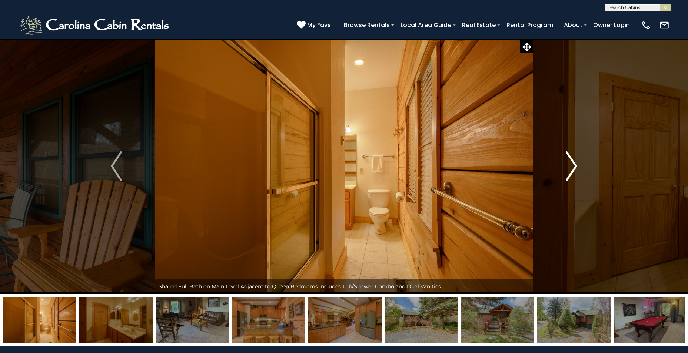
click at [566, 172] on img "Next" at bounding box center [571, 166] width 11 height 30
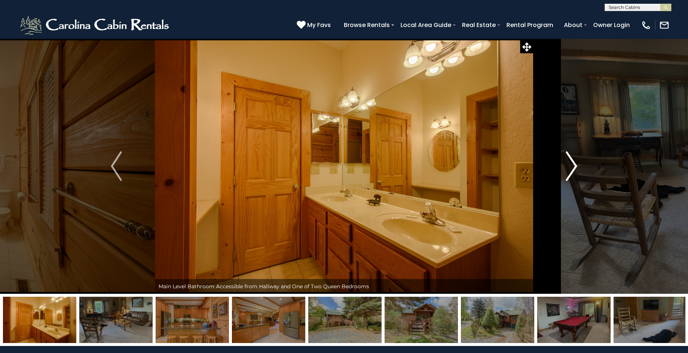
click at [566, 172] on img "Next" at bounding box center [571, 166] width 11 height 30
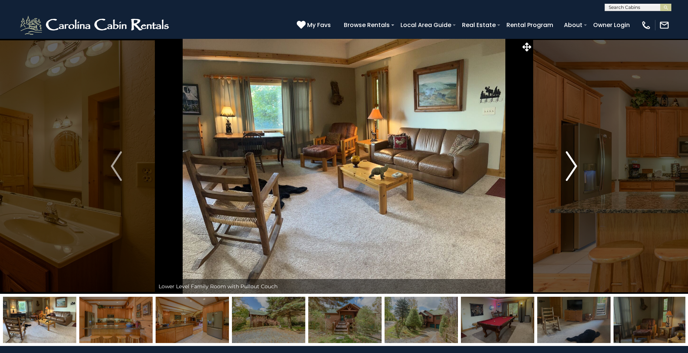
click at [566, 172] on img "Next" at bounding box center [571, 166] width 11 height 30
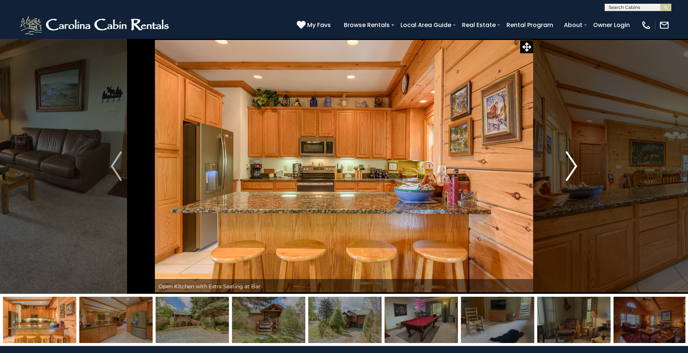
click at [566, 172] on img "Next" at bounding box center [571, 166] width 11 height 30
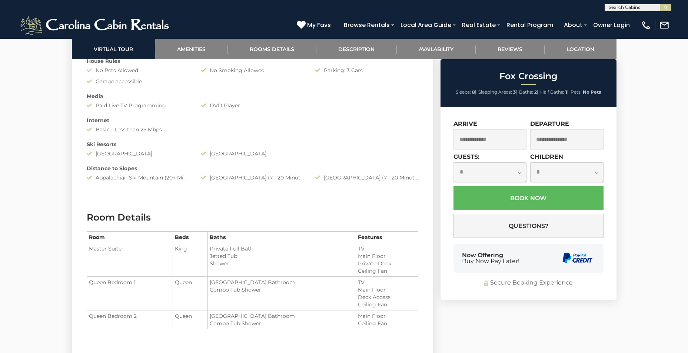
scroll to position [806, 0]
